Goal: Information Seeking & Learning: Check status

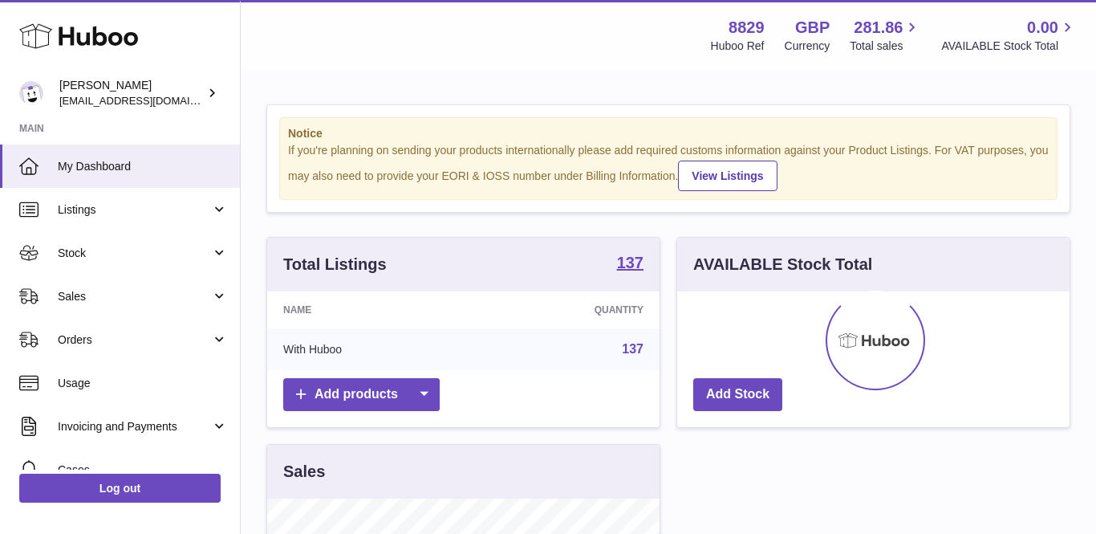
scroll to position [250, 392]
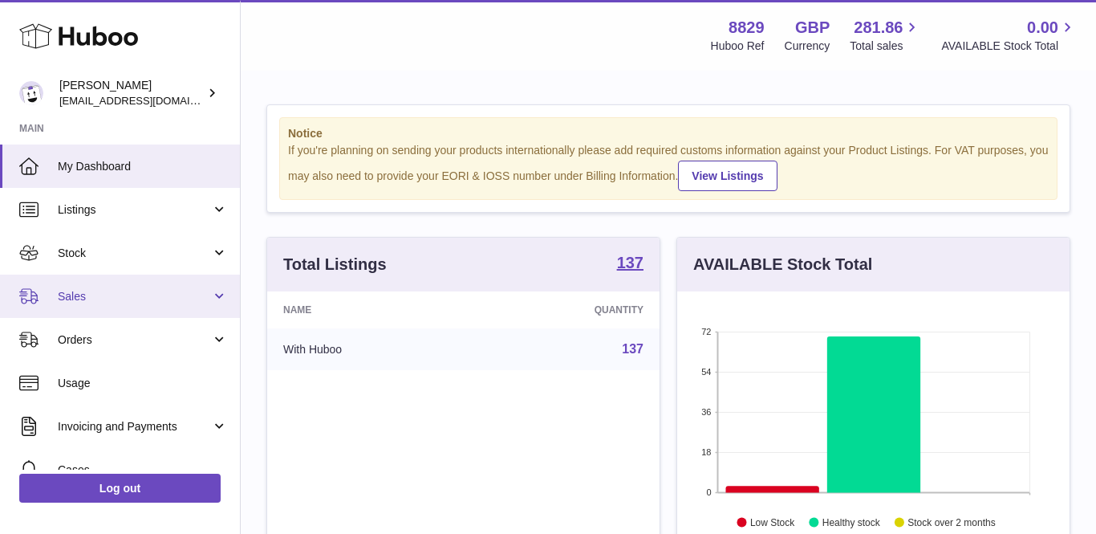
click at [82, 282] on link "Sales" at bounding box center [120, 295] width 240 height 43
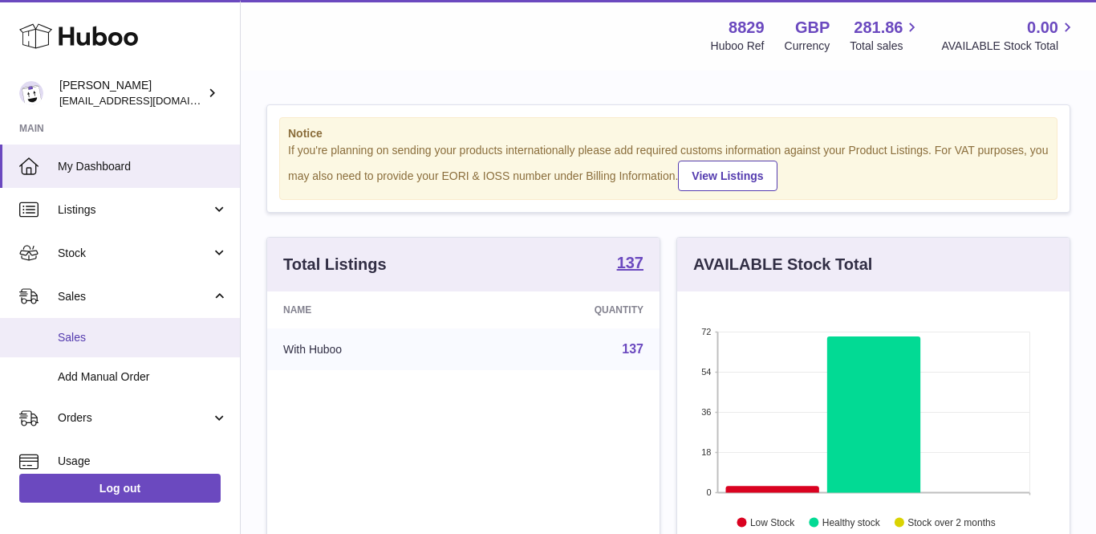
click at [85, 324] on link "Sales" at bounding box center [120, 337] width 240 height 39
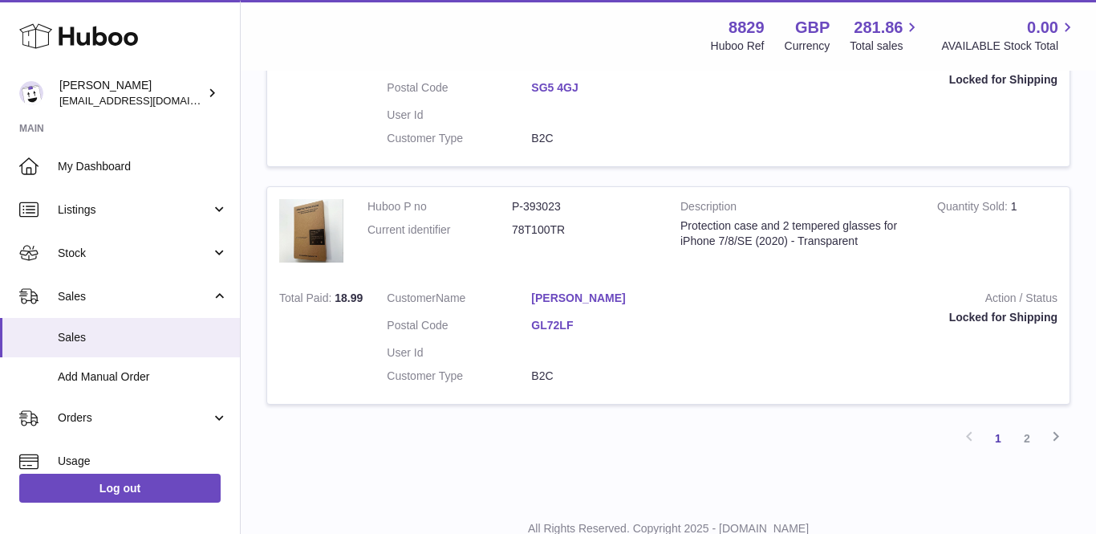
scroll to position [2282, 0]
click at [1025, 424] on link "2" at bounding box center [1027, 438] width 29 height 29
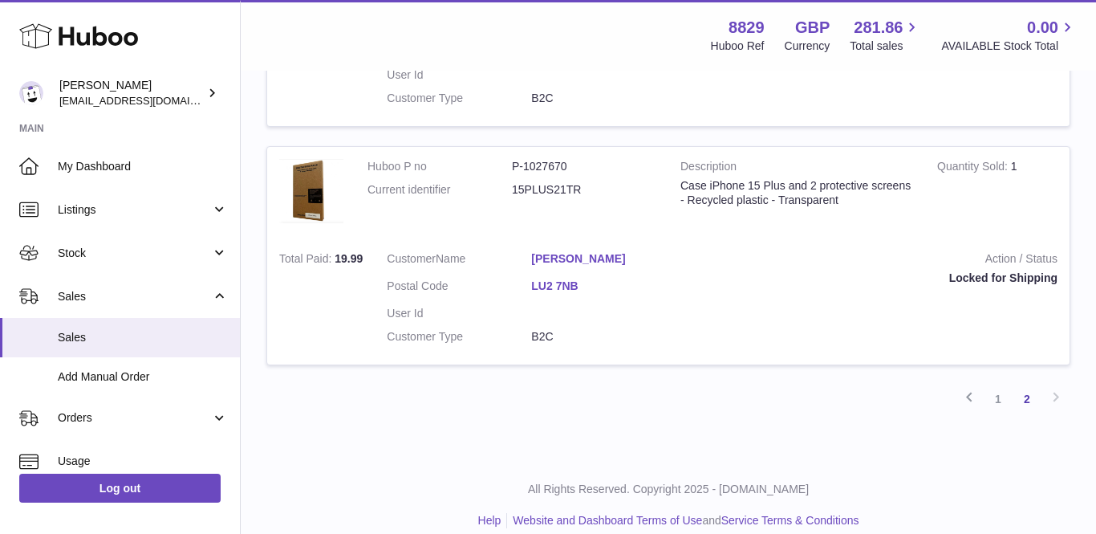
scroll to position [929, 0]
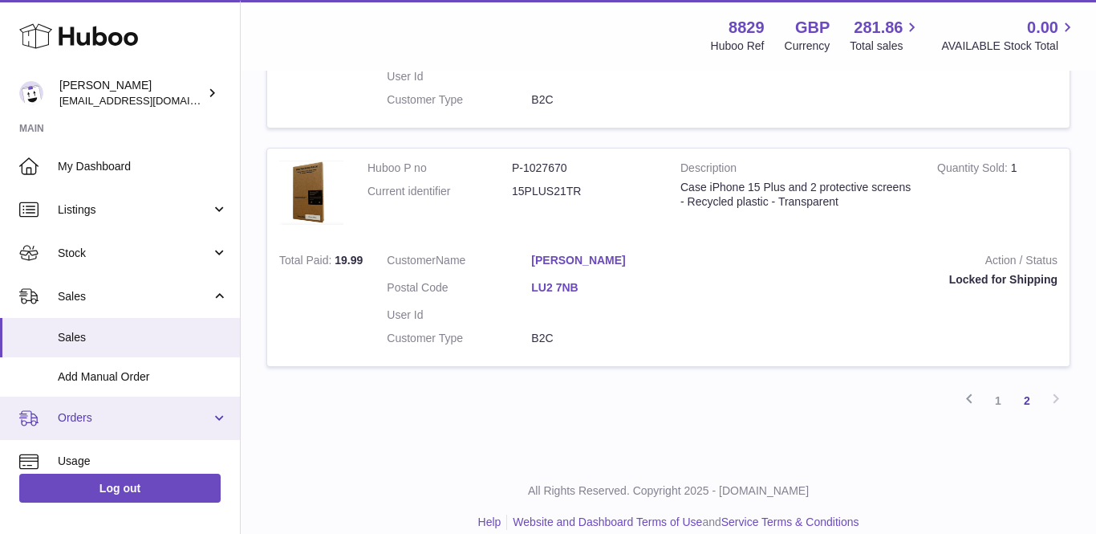
click at [95, 420] on span "Orders" at bounding box center [134, 417] width 153 height 15
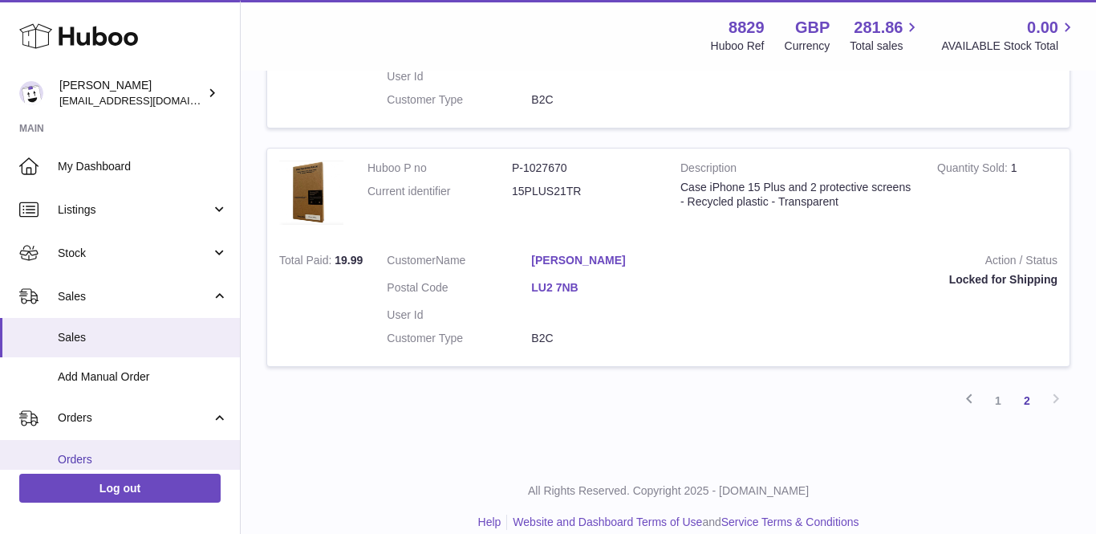
click at [95, 447] on link "Orders" at bounding box center [120, 459] width 240 height 39
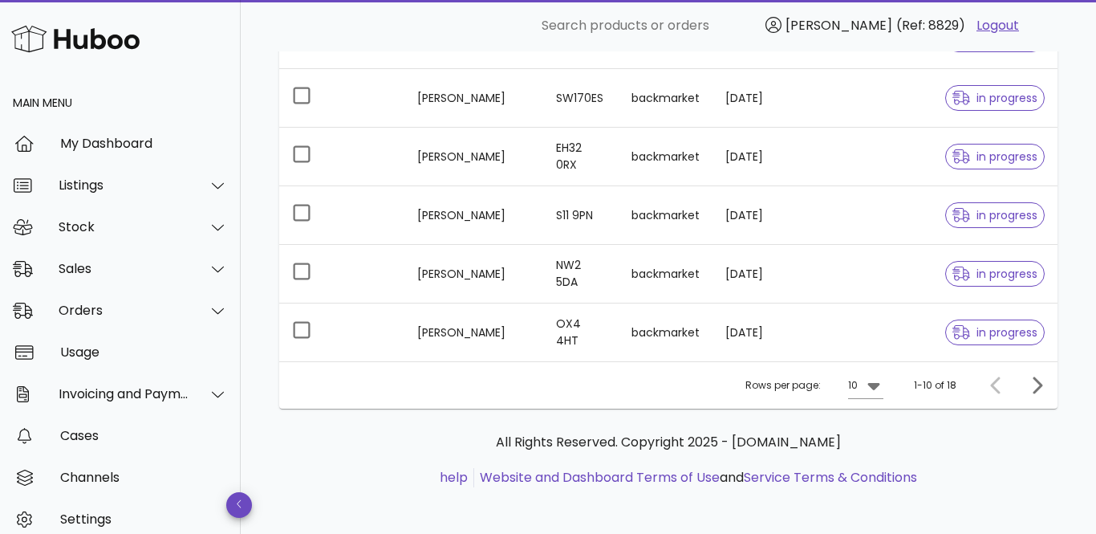
scroll to position [522, 0]
click at [1035, 386] on icon "Next page" at bounding box center [1038, 385] width 10 height 17
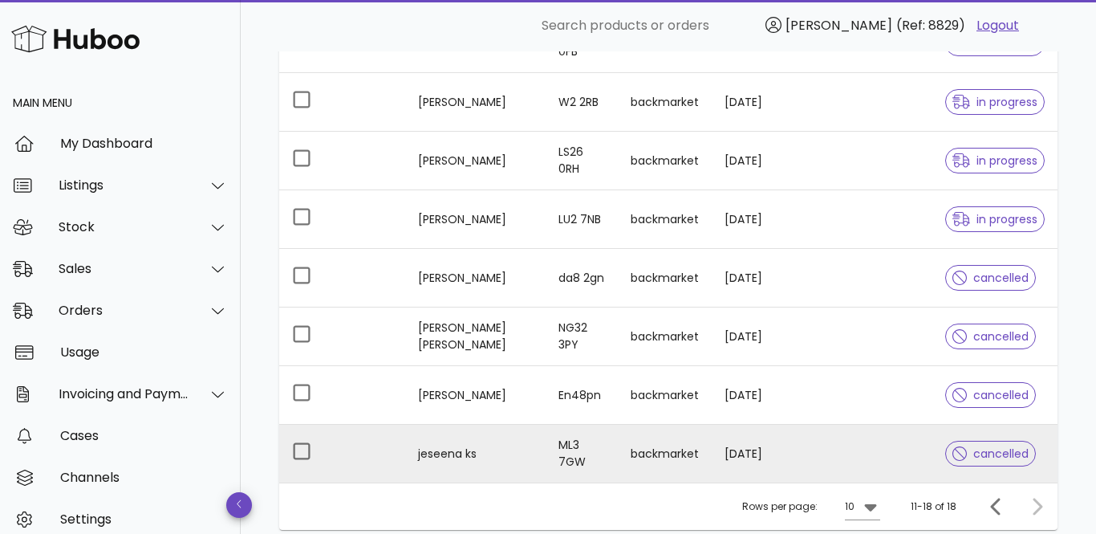
scroll to position [282, 0]
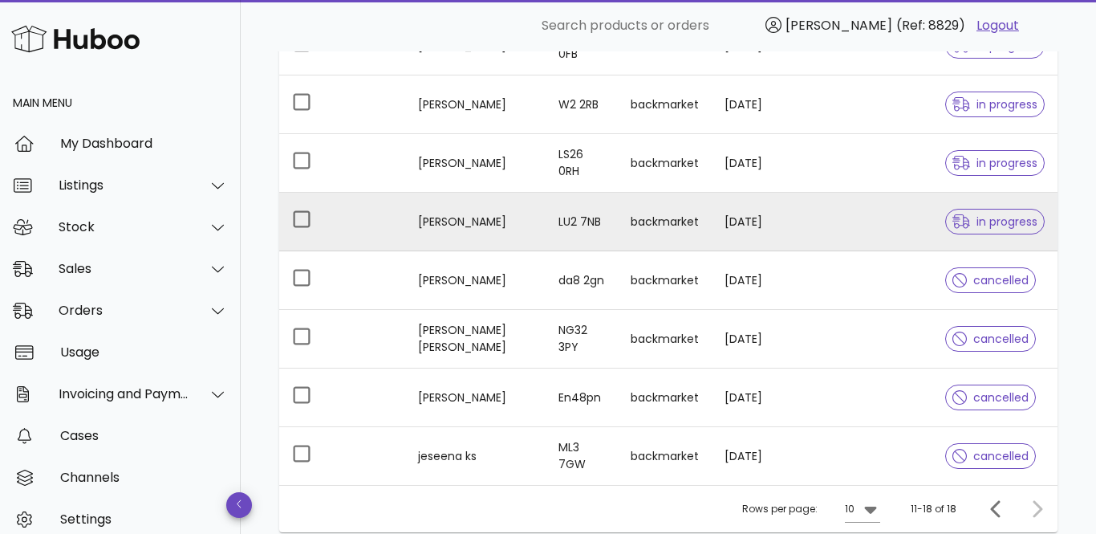
click at [448, 210] on td "[PERSON_NAME]" at bounding box center [475, 222] width 140 height 59
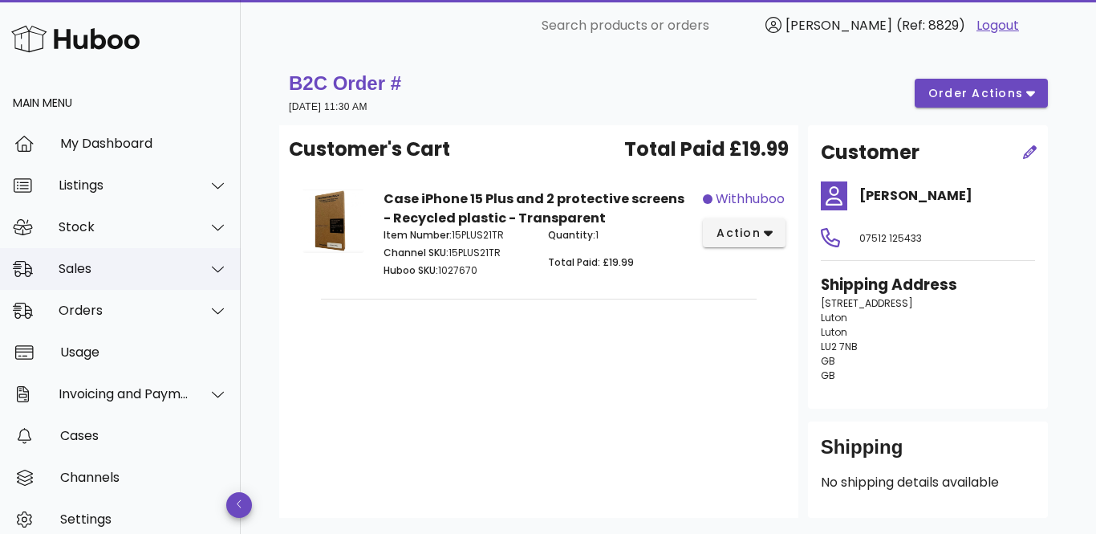
click at [87, 273] on div "Sales" at bounding box center [124, 268] width 131 height 15
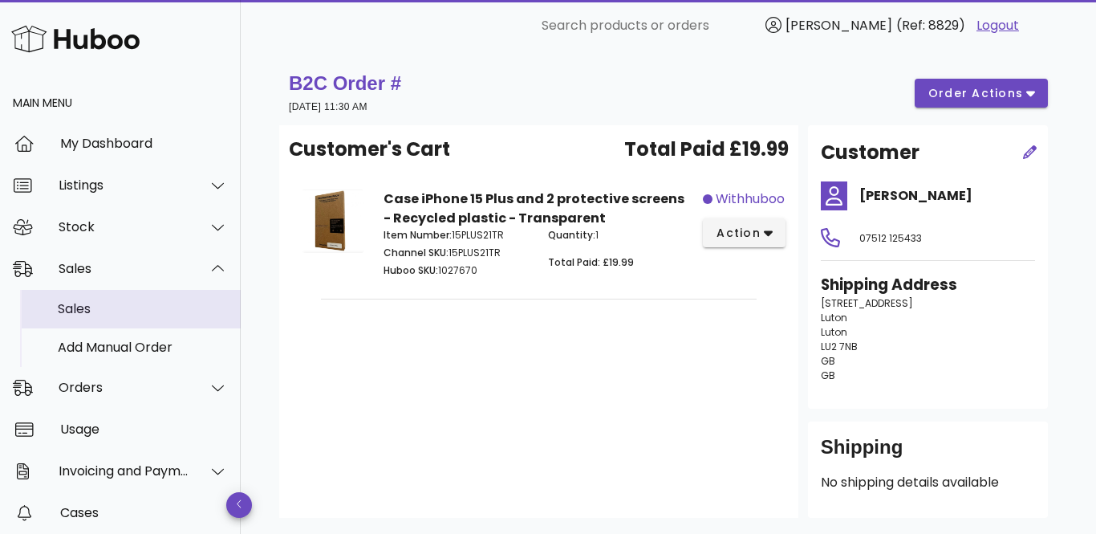
click at [100, 307] on div "Sales" at bounding box center [143, 308] width 170 height 15
